Goal: Navigation & Orientation: Find specific page/section

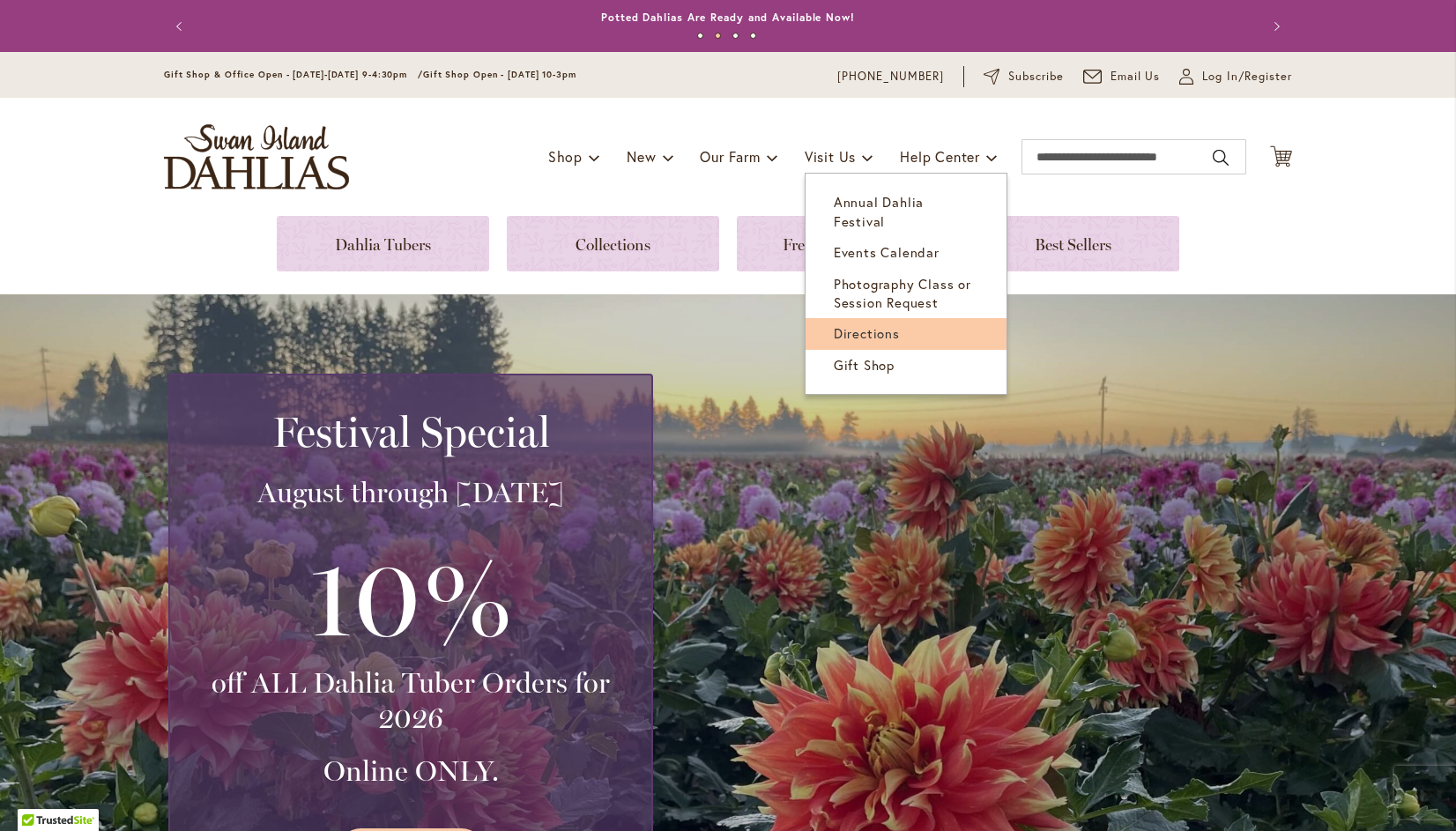
click at [863, 325] on span "Directions" at bounding box center [867, 334] width 66 height 17
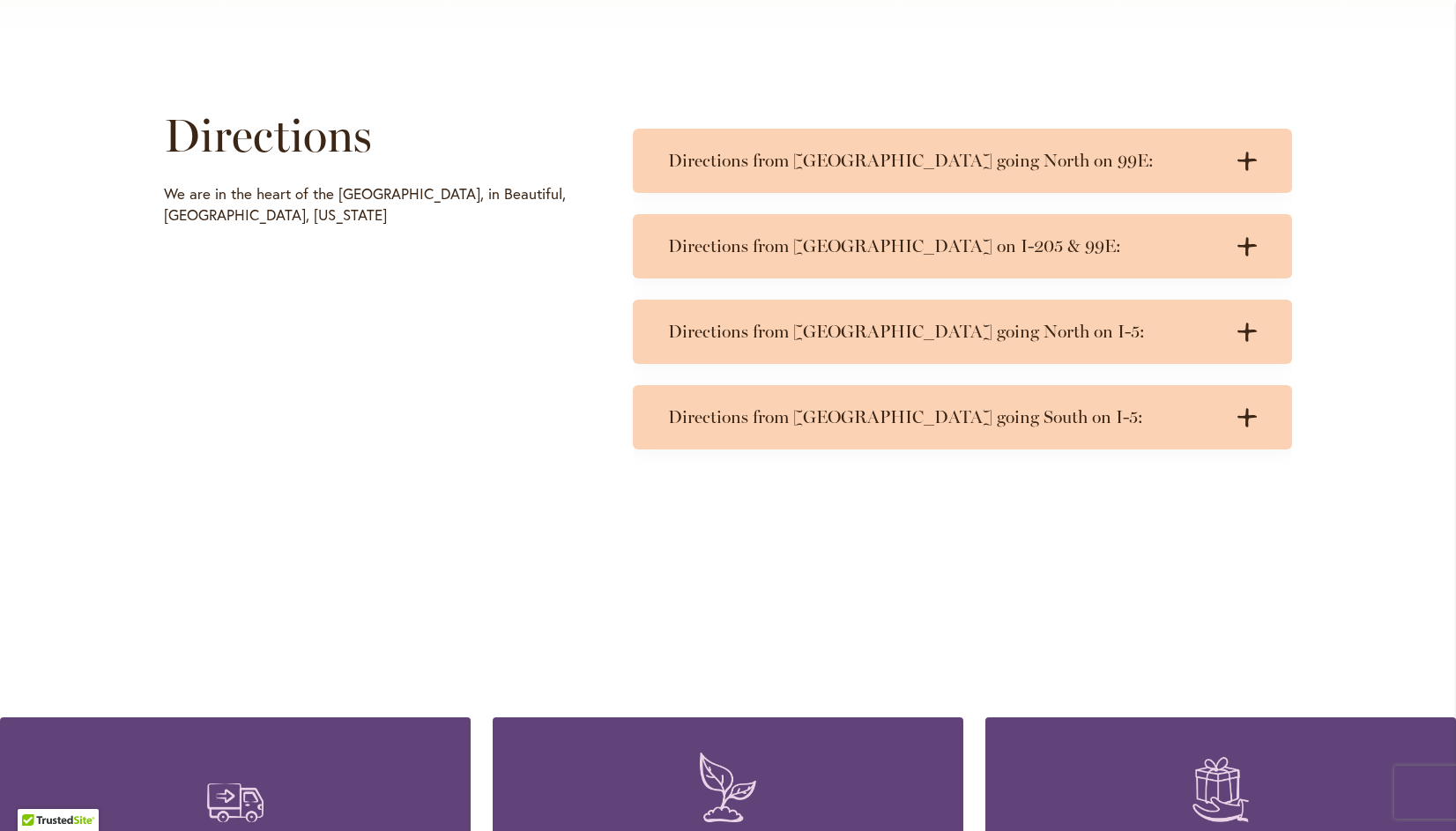
scroll to position [808, 0]
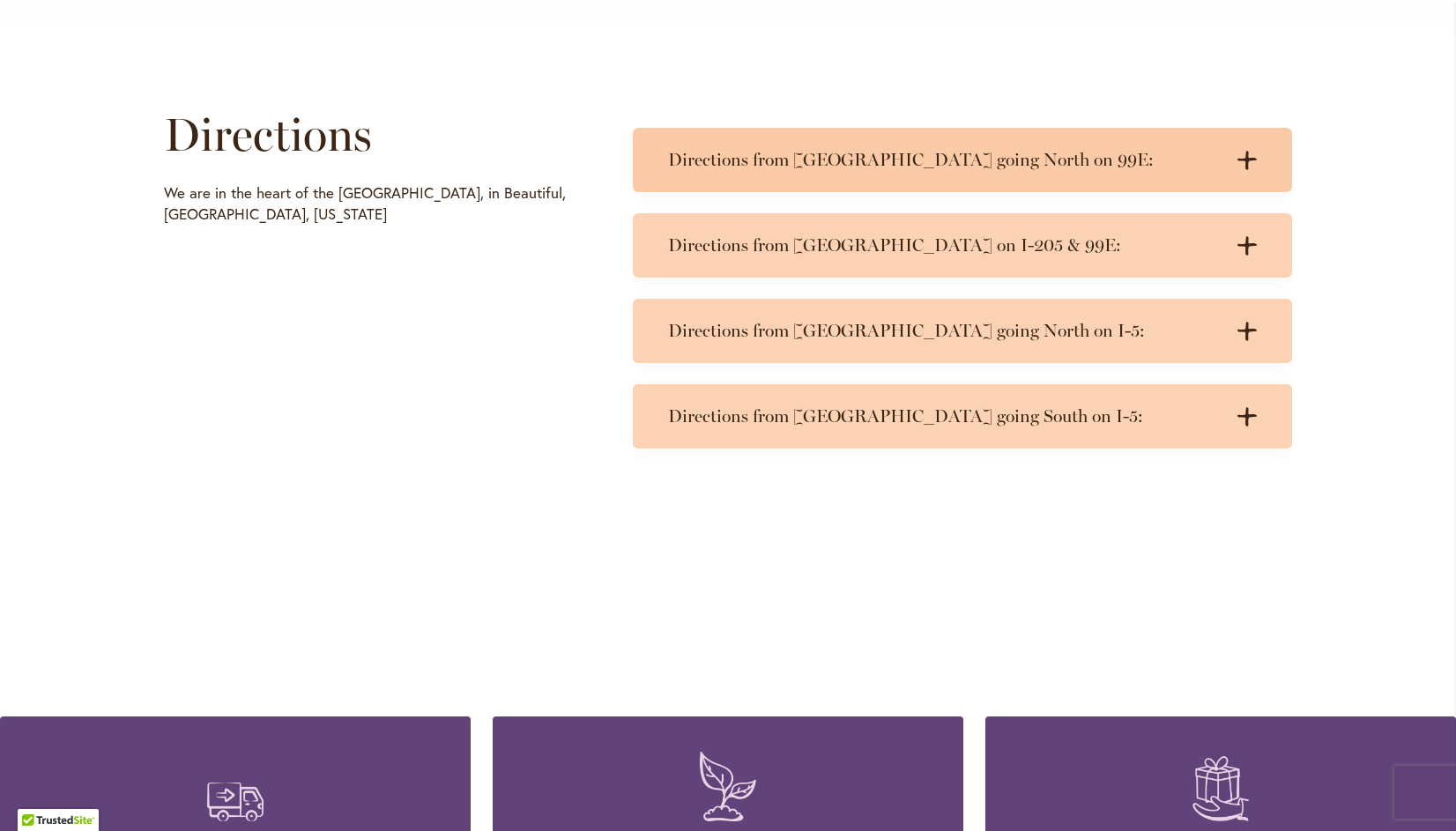
click at [1243, 151] on icon ".cls-1 { fill: #3c2616; stroke-width: 0px; }" at bounding box center [1247, 160] width 19 height 19
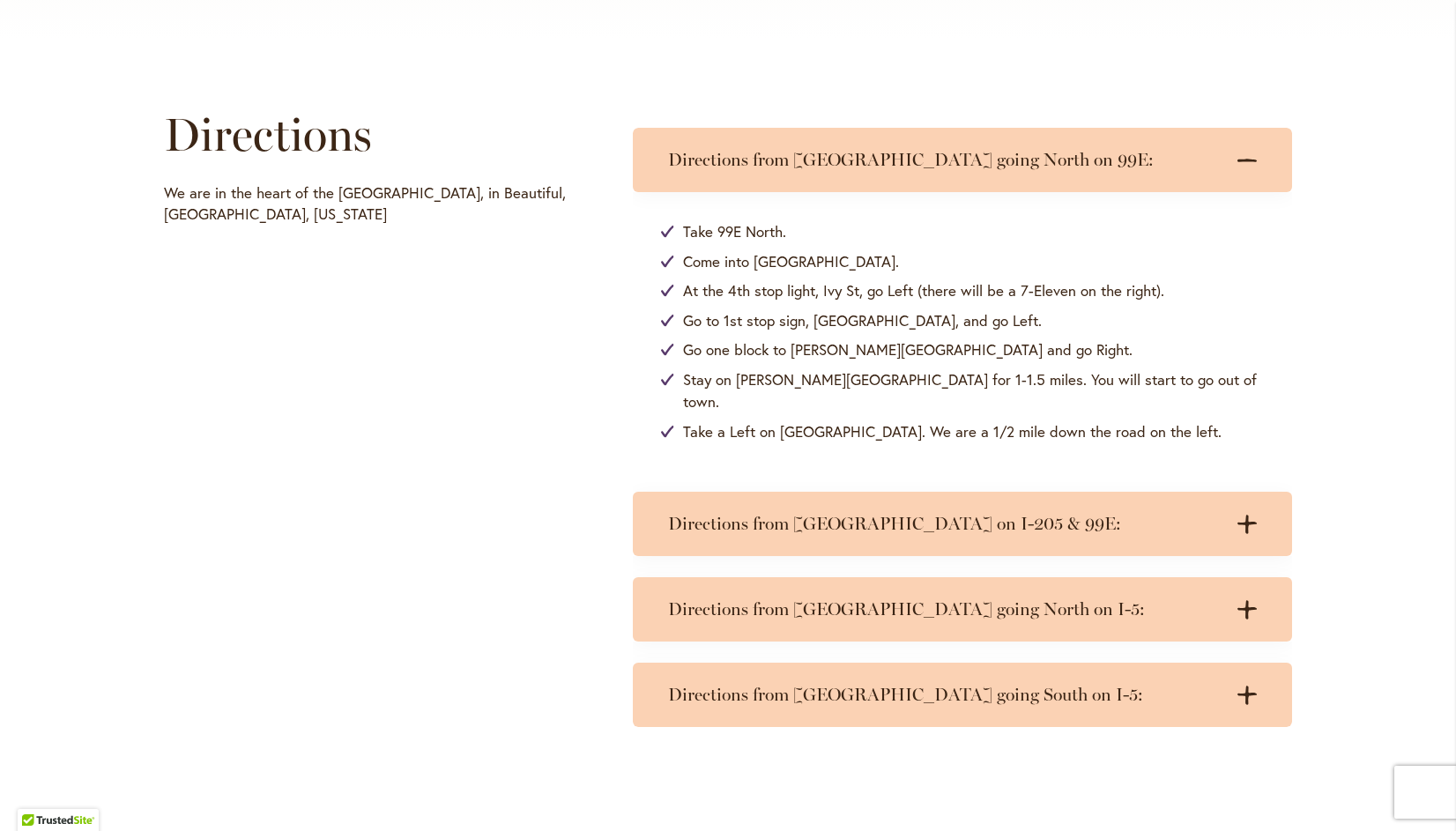
click at [1243, 151] on icon ".cls-1 { fill: #3c2616; stroke-width: 0px; }" at bounding box center [1247, 160] width 19 height 19
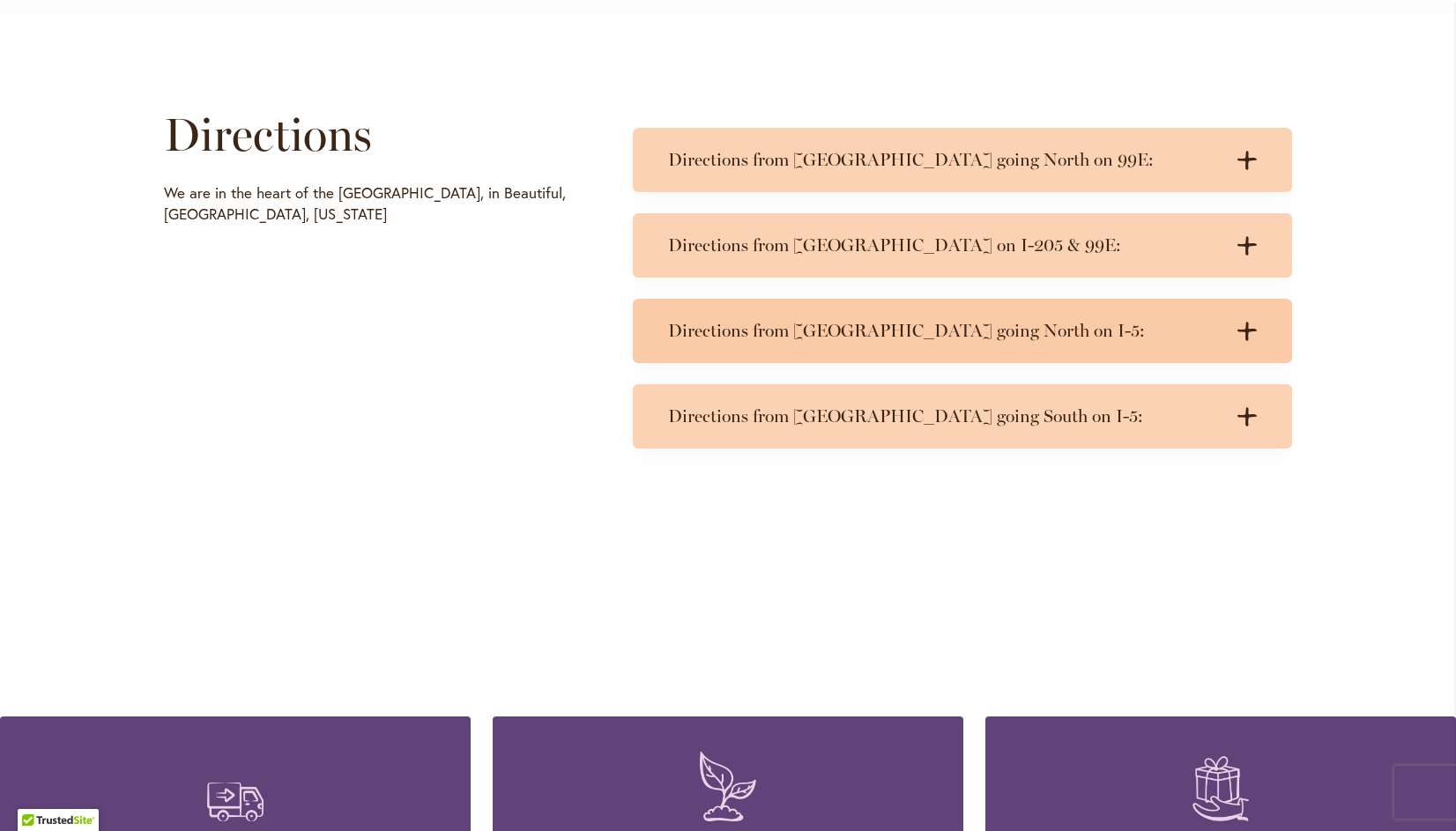
click at [1237, 330] on icon at bounding box center [1247, 331] width 19 height 18
